Goal: Transaction & Acquisition: Purchase product/service

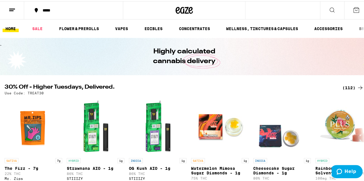
click at [183, 6] on icon at bounding box center [183, 9] width 17 height 10
